Goal: Book appointment/travel/reservation

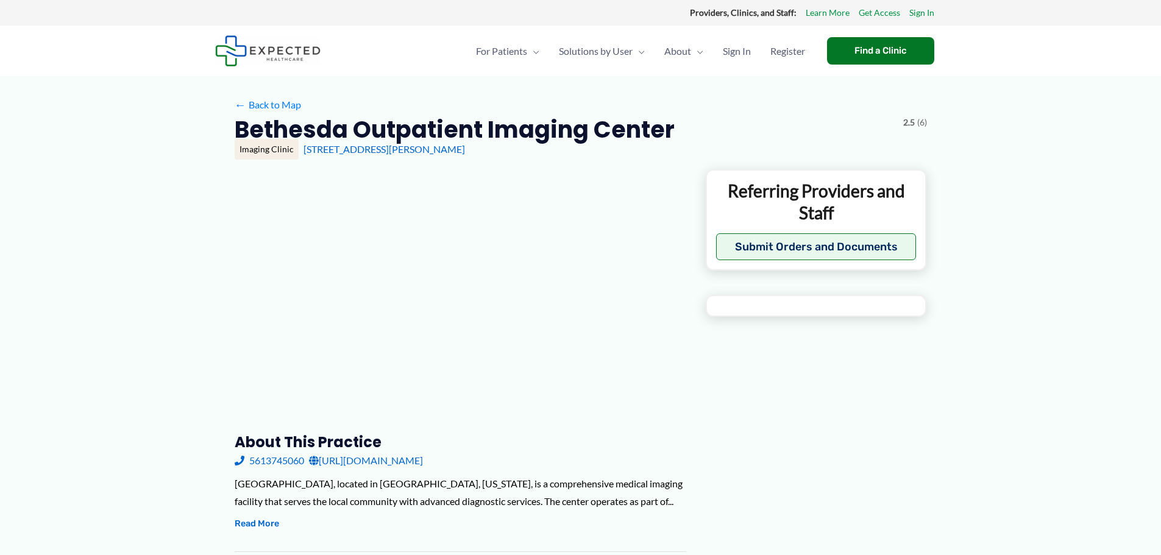
type input "**********"
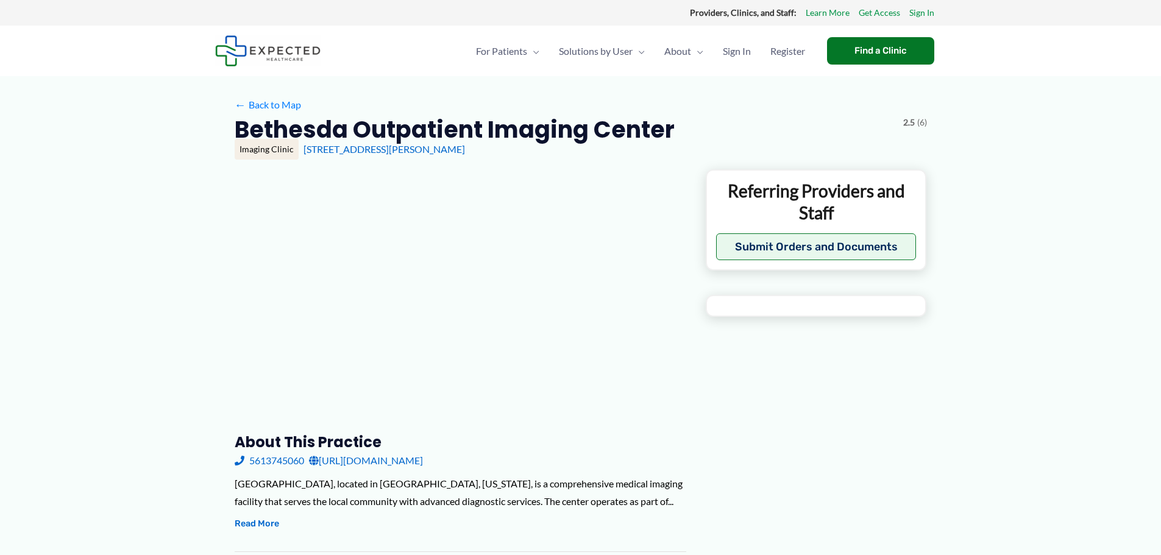
type input "**********"
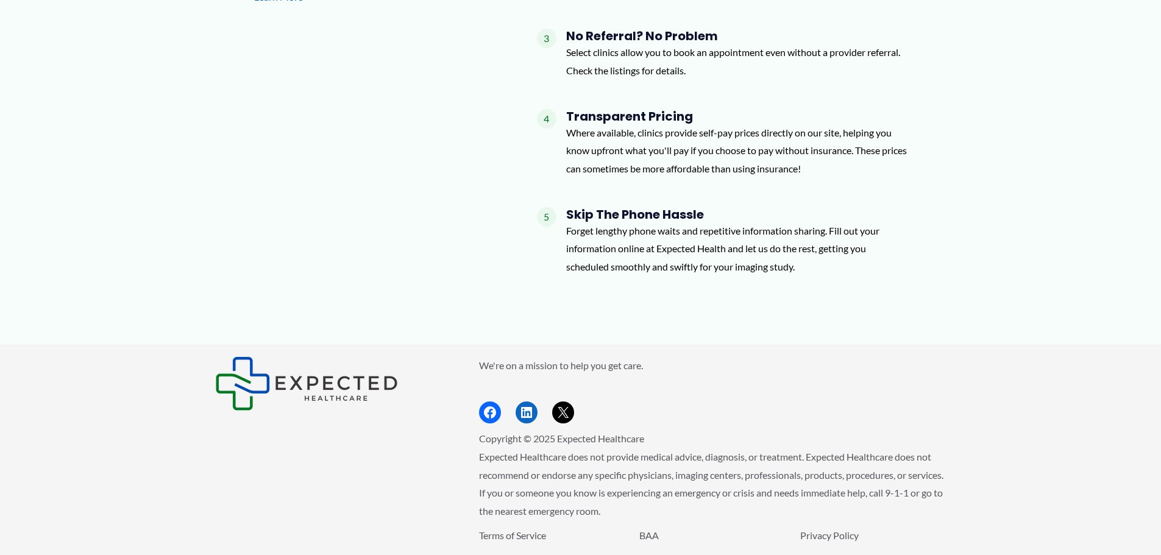
scroll to position [1277, 0]
